Goal: Information Seeking & Learning: Compare options

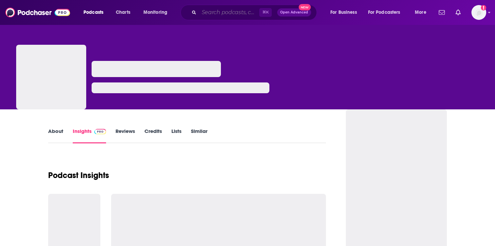
click at [205, 14] on input "Search podcasts, credits, & more..." at bounding box center [229, 12] width 60 height 11
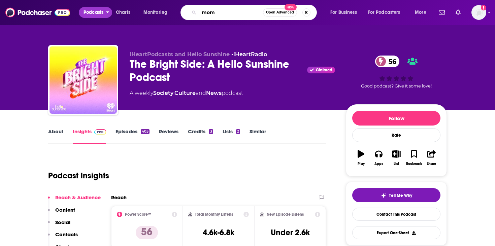
type input "mom"
click at [98, 15] on span "Podcasts" at bounding box center [93, 12] width 20 height 9
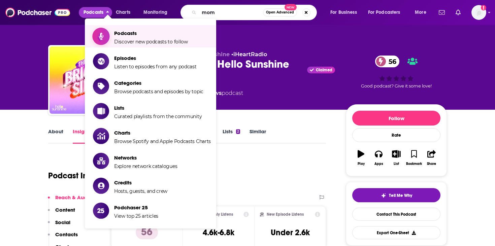
click at [110, 34] on link "Podcasts Discover new podcasts to follow" at bounding box center [152, 36] width 118 height 17
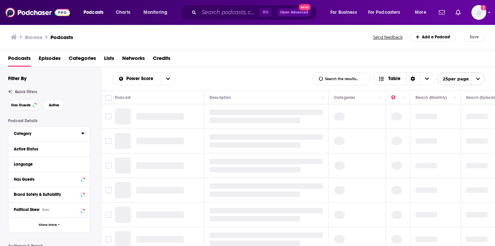
click at [83, 135] on icon at bounding box center [82, 133] width 3 height 5
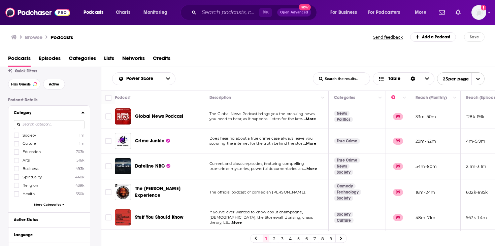
scroll to position [21, 0]
click at [57, 205] on span "More Categories" at bounding box center [47, 204] width 27 height 4
click at [64, 125] on input at bounding box center [49, 124] width 71 height 9
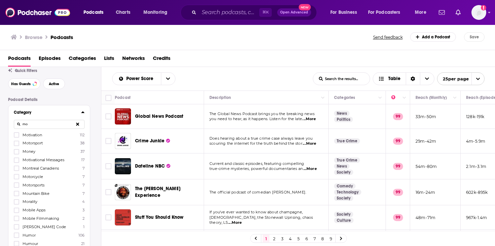
type input "m"
type input "p"
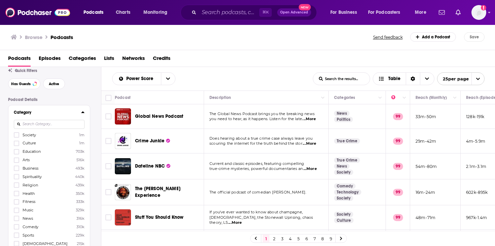
type input "n"
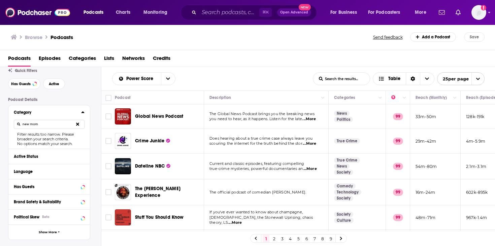
type input "new mom"
click at [206, 14] on input "Search podcasts, credits, & more..." at bounding box center [229, 12] width 60 height 11
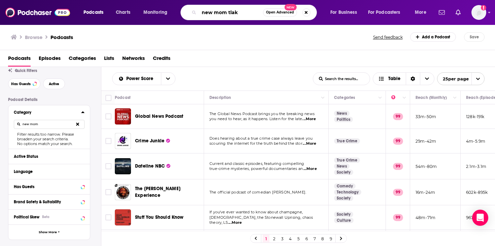
type input "new mom tlaks"
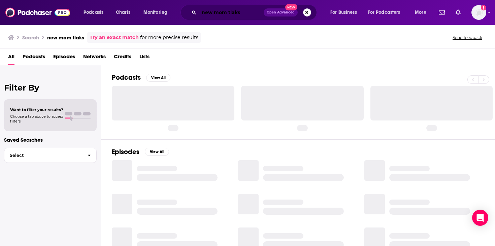
click at [240, 12] on input "new mom tlaks" at bounding box center [231, 12] width 65 height 11
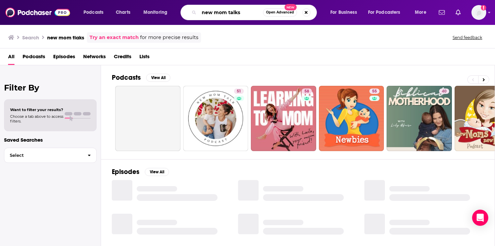
type input "new mom talks"
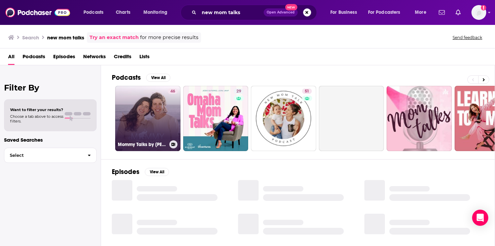
click at [166, 122] on link "46 Mommy Talks by [PERSON_NAME]" at bounding box center [147, 118] width 65 height 65
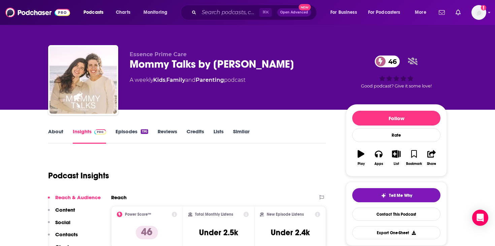
scroll to position [24, 0]
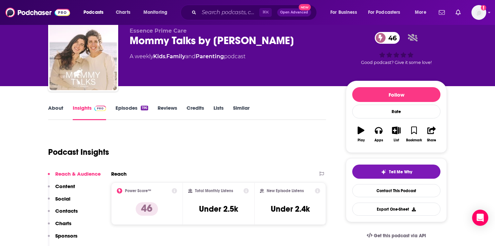
click at [61, 111] on link "About" at bounding box center [55, 112] width 15 height 15
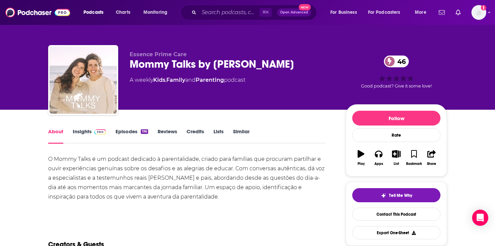
scroll to position [7, 0]
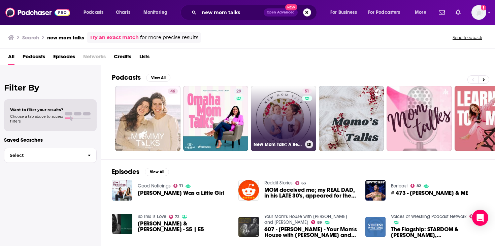
click at [281, 120] on link "51 New Mom Talk: A Resource for Pregnant, Expecting Moms & New Moms & Pregnancy" at bounding box center [283, 118] width 65 height 65
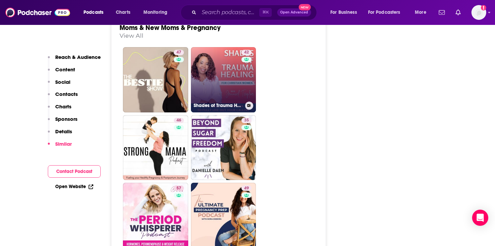
scroll to position [1267, 0]
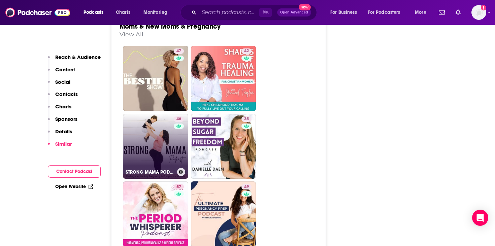
click at [168, 122] on link "46 STRONG MAMA PODCAST - Health and fitness for a stronger pregnancy, birth and…" at bounding box center [155, 146] width 65 height 65
type input "[URL][DOMAIN_NAME]"
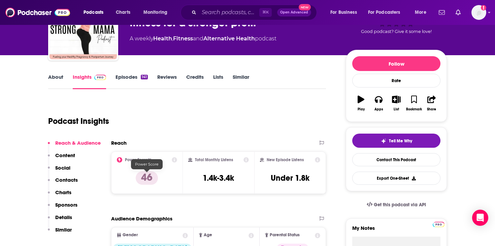
scroll to position [43, 0]
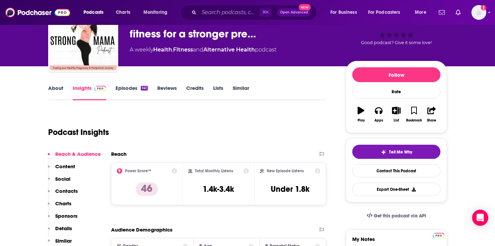
click at [59, 91] on link "About" at bounding box center [55, 92] width 15 height 15
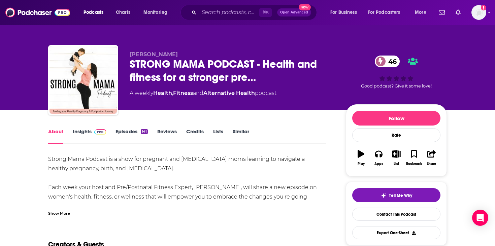
click at [67, 214] on div "Show More" at bounding box center [59, 213] width 22 height 6
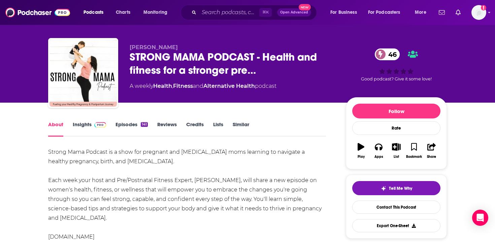
scroll to position [8, 0]
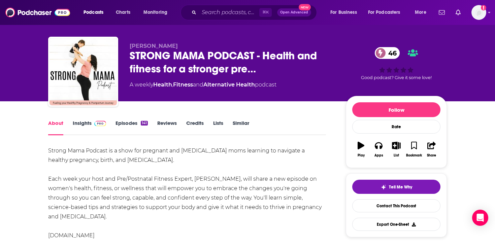
click at [140, 131] on link "Episodes 141" at bounding box center [131, 127] width 32 height 15
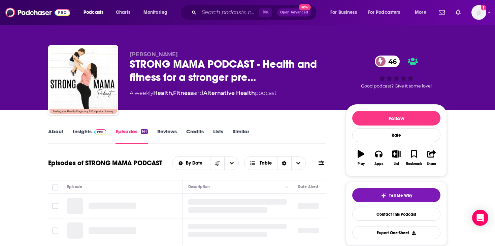
scroll to position [69, 0]
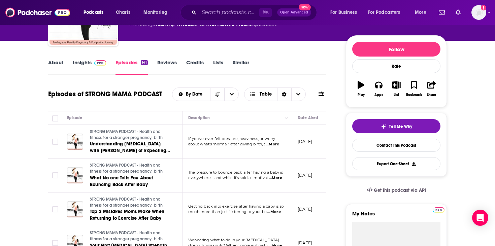
click at [61, 61] on link "About" at bounding box center [55, 66] width 15 height 15
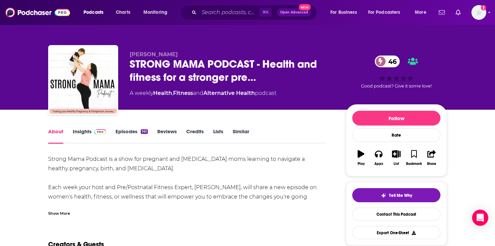
click at [57, 212] on div "Show More" at bounding box center [59, 213] width 22 height 6
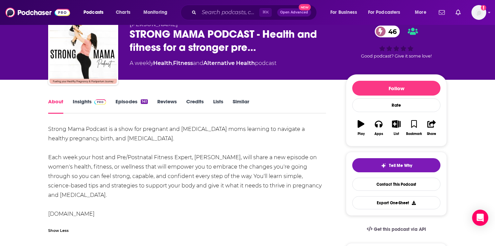
scroll to position [34, 0]
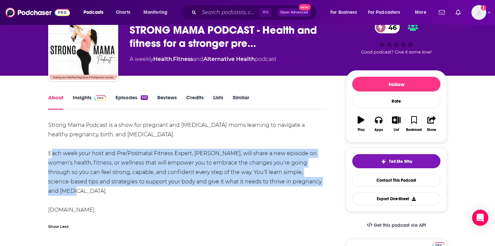
drag, startPoint x: 45, startPoint y: 155, endPoint x: 311, endPoint y: 182, distance: 267.2
copy div "Each week your host and Pre/Postnatal Fitness Expert, [PERSON_NAME], will share…"
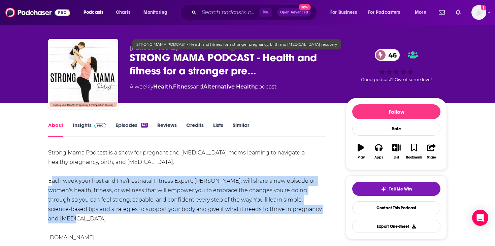
scroll to position [0, 0]
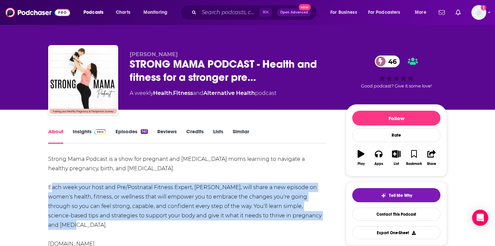
drag, startPoint x: 183, startPoint y: 51, endPoint x: 128, endPoint y: 50, distance: 55.9
click at [128, 50] on div "[PERSON_NAME] STRONG MAMA PODCAST - Health and fitness for a stronger pre… 46 A…" at bounding box center [247, 81] width 398 height 73
copy span "[PERSON_NAME]"
click at [88, 137] on link "Insights" at bounding box center [89, 135] width 33 height 15
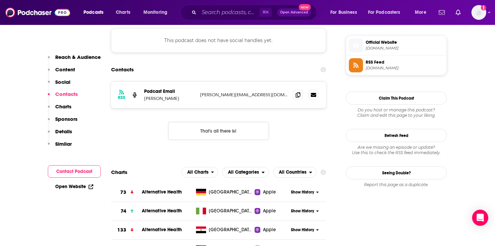
scroll to position [475, 0]
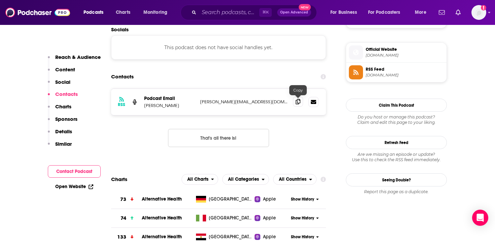
click at [298, 104] on icon at bounding box center [297, 101] width 5 height 5
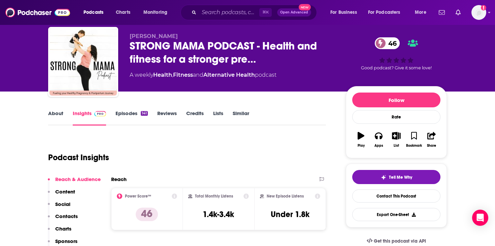
scroll to position [4, 0]
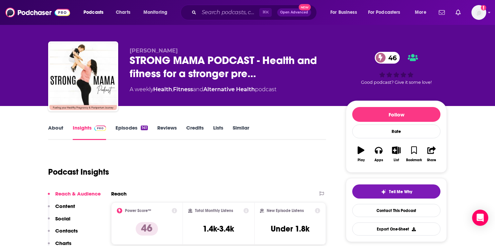
click at [235, 130] on link "Similar" at bounding box center [241, 132] width 16 height 15
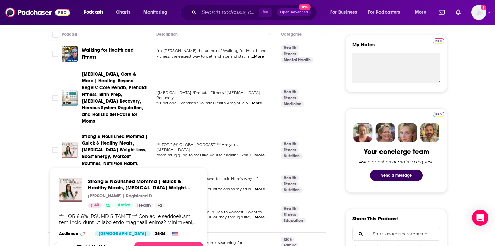
scroll to position [239, 0]
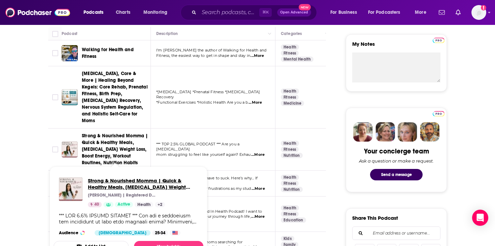
click at [117, 185] on span "Strong & Nourished Momma | Quick & Healthy Meals, [MEDICAL_DATA] Weight Loss, B…" at bounding box center [143, 183] width 110 height 13
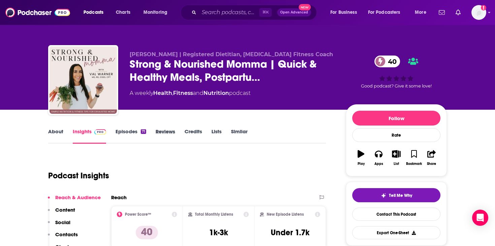
click at [182, 131] on div "Reviews" at bounding box center [169, 135] width 29 height 15
click at [130, 137] on link "Episodes 71" at bounding box center [130, 135] width 31 height 15
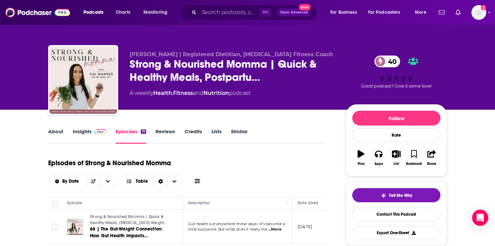
click at [193, 134] on link "Credits" at bounding box center [193, 135] width 18 height 15
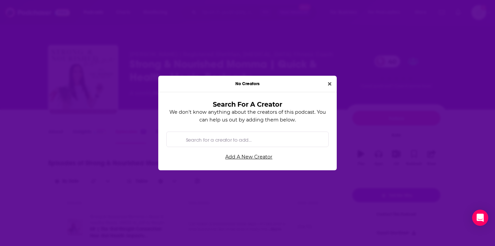
click at [335, 80] on div "No Creators" at bounding box center [247, 84] width 178 height 16
click at [331, 82] on icon "Close" at bounding box center [329, 83] width 3 height 5
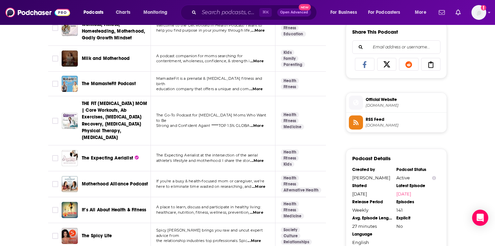
scroll to position [425, 0]
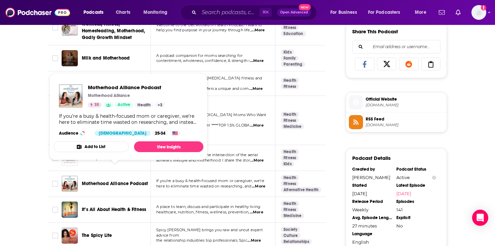
click at [117, 181] on span "Motherhood Alliance Podcast" at bounding box center [115, 184] width 66 height 6
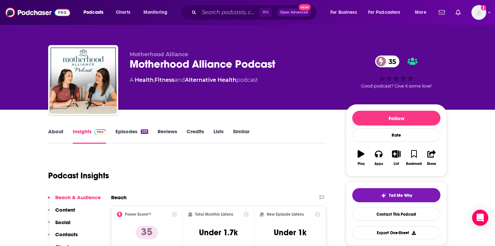
click at [123, 133] on link "Episodes 123" at bounding box center [131, 135] width 33 height 15
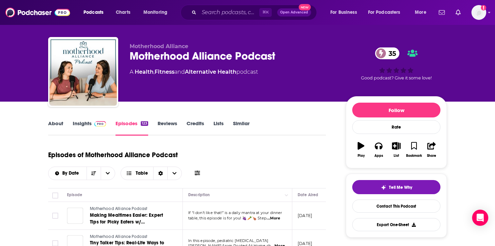
scroll to position [10, 0]
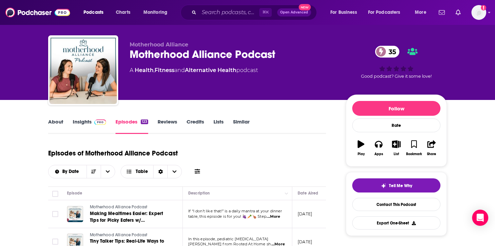
click at [82, 123] on link "Insights" at bounding box center [89, 125] width 33 height 15
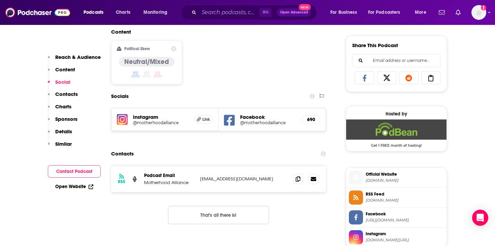
scroll to position [514, 0]
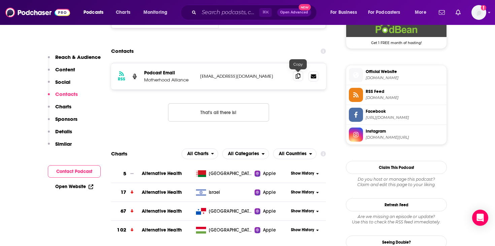
click at [300, 76] on icon at bounding box center [297, 75] width 5 height 5
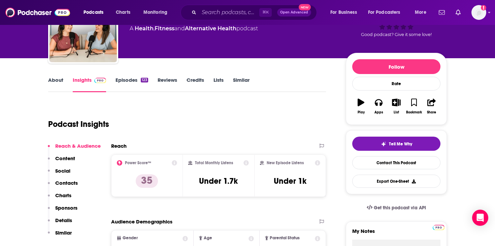
scroll to position [0, 0]
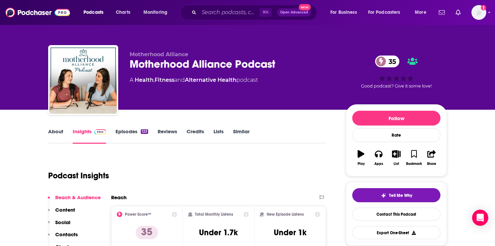
click at [61, 132] on link "About" at bounding box center [55, 135] width 15 height 15
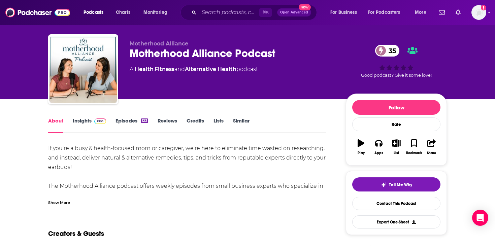
scroll to position [13, 0]
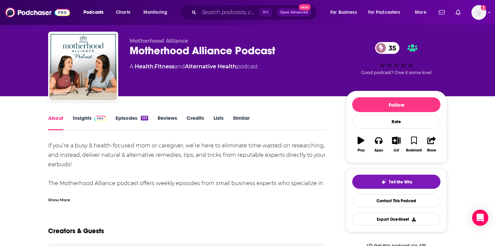
click at [59, 202] on div "Show More" at bounding box center [59, 199] width 22 height 6
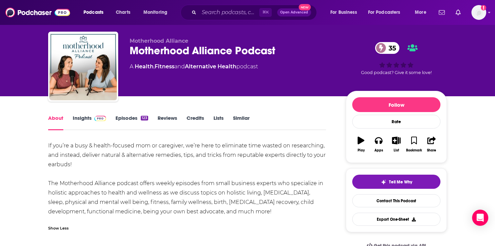
click at [91, 124] on link "Insights" at bounding box center [89, 122] width 33 height 15
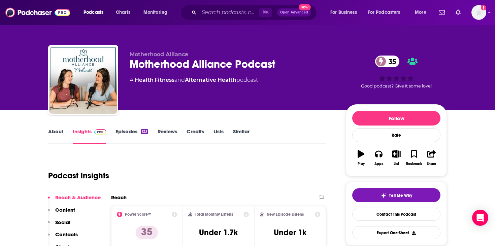
click at [196, 131] on link "Credits" at bounding box center [195, 135] width 18 height 15
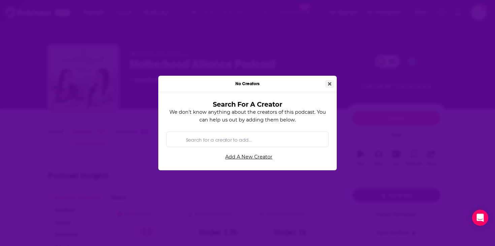
click at [328, 81] on button "Close" at bounding box center [329, 84] width 9 height 8
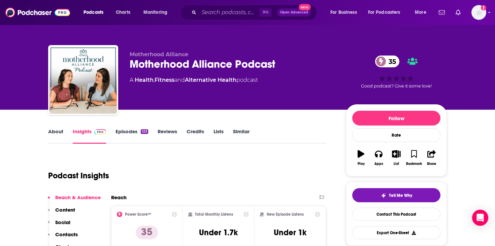
click at [123, 134] on link "Episodes 123" at bounding box center [131, 135] width 33 height 15
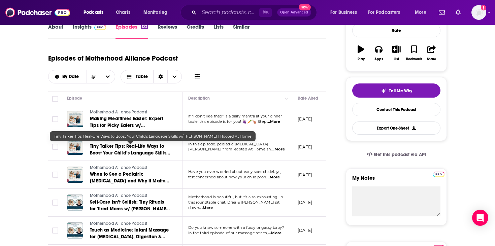
scroll to position [106, 0]
